Goal: Transaction & Acquisition: Purchase product/service

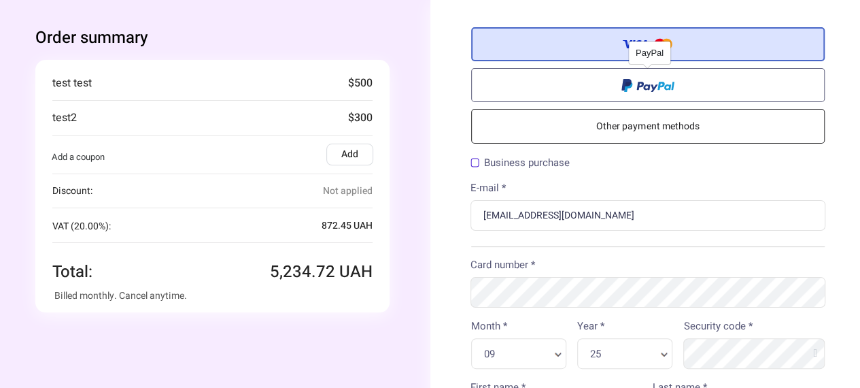
click at [622, 76] on span at bounding box center [647, 84] width 53 height 16
click at [0, 0] on input "radio" at bounding box center [0, 0] width 0 height 0
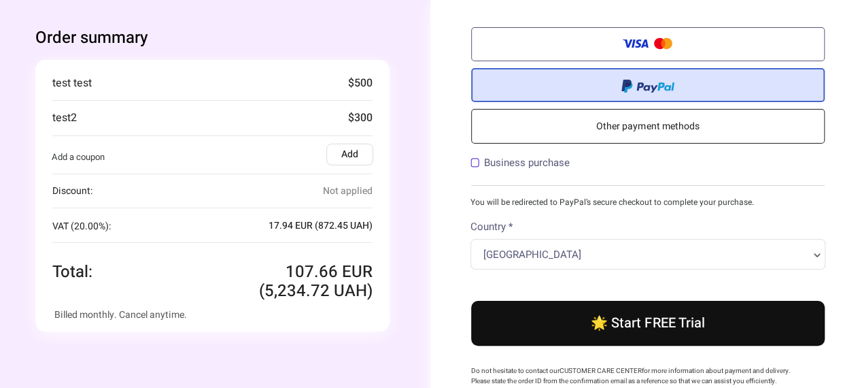
click at [436, 67] on div "Credit/Debit Card Other payment methods Billing Information Business purchase C…" at bounding box center [648, 315] width 436 height 630
click at [426, 28] on div "Order summary You're buying Quantity 1 x Test product 89 .72 EUR (" at bounding box center [213, 179] width 436 height 358
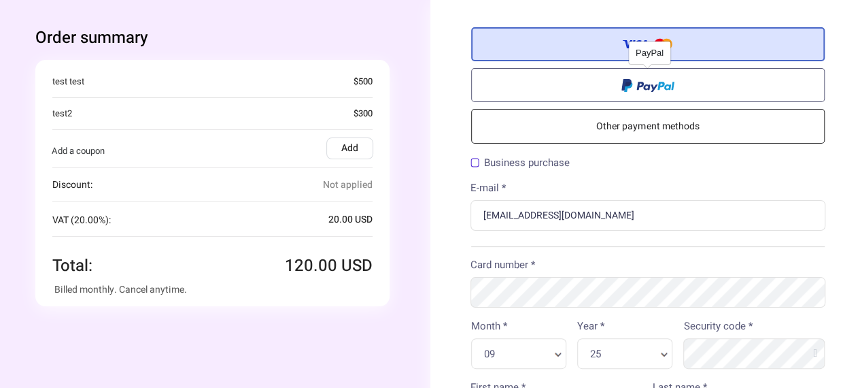
click at [589, 84] on label at bounding box center [648, 85] width 354 height 34
click at [0, 0] on input "radio" at bounding box center [0, 0] width 0 height 0
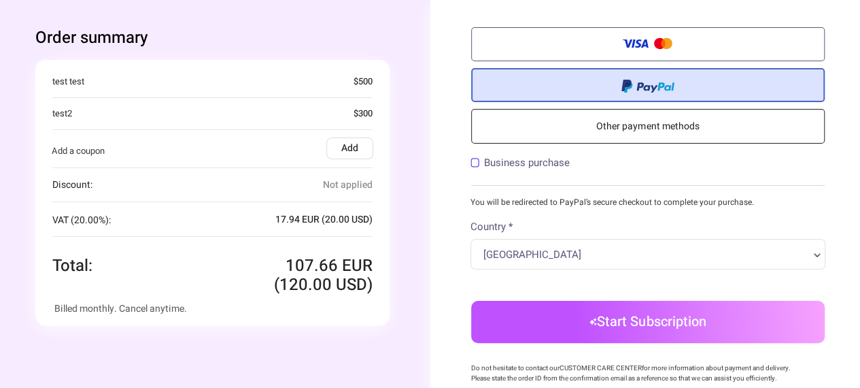
click at [415, 240] on div "Order summary You're buying Quantity 1 x Test product 89 .72 EUR (" at bounding box center [213, 176] width 436 height 352
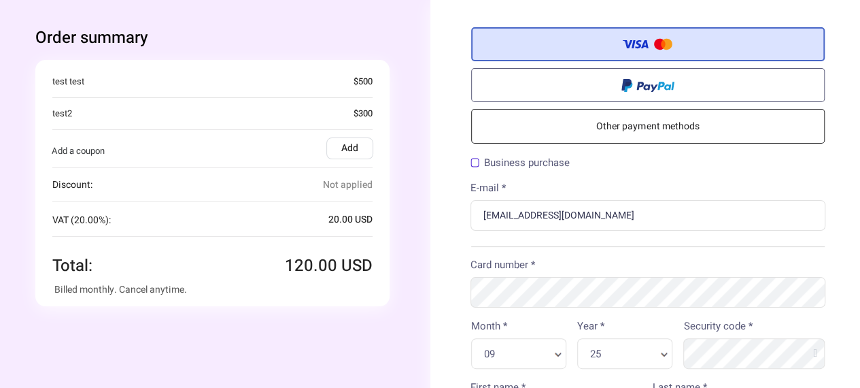
drag, startPoint x: 608, startPoint y: -6, endPoint x: 683, endPoint y: -9, distance: 74.8
click at [683, 0] on html "Order summary You're buying" at bounding box center [430, 374] width 860 height 748
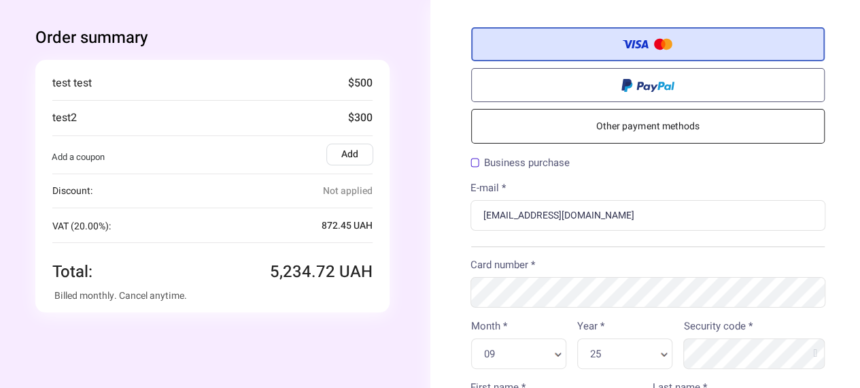
click at [409, 224] on div "Order summary You're buying Quantity 1 x Test product 4,362 .27" at bounding box center [213, 169] width 436 height 339
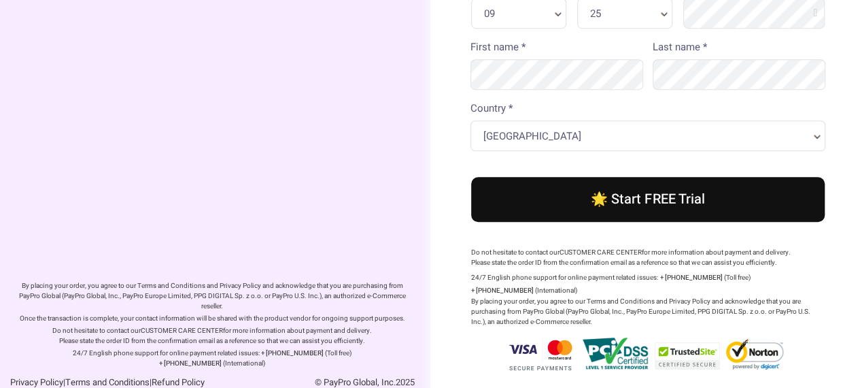
click at [539, 211] on button "🌟 Start FREE Trial" at bounding box center [648, 199] width 354 height 45
